Goal: Navigation & Orientation: Find specific page/section

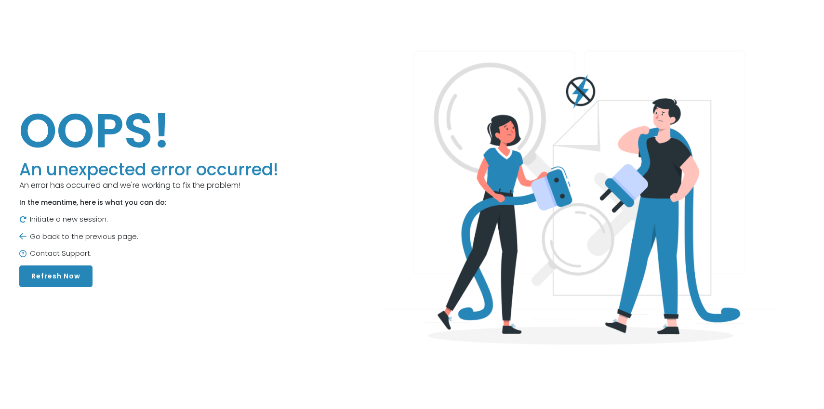
click at [64, 276] on button "Refresh Now" at bounding box center [55, 276] width 73 height 22
